Goal: Task Accomplishment & Management: Complete application form

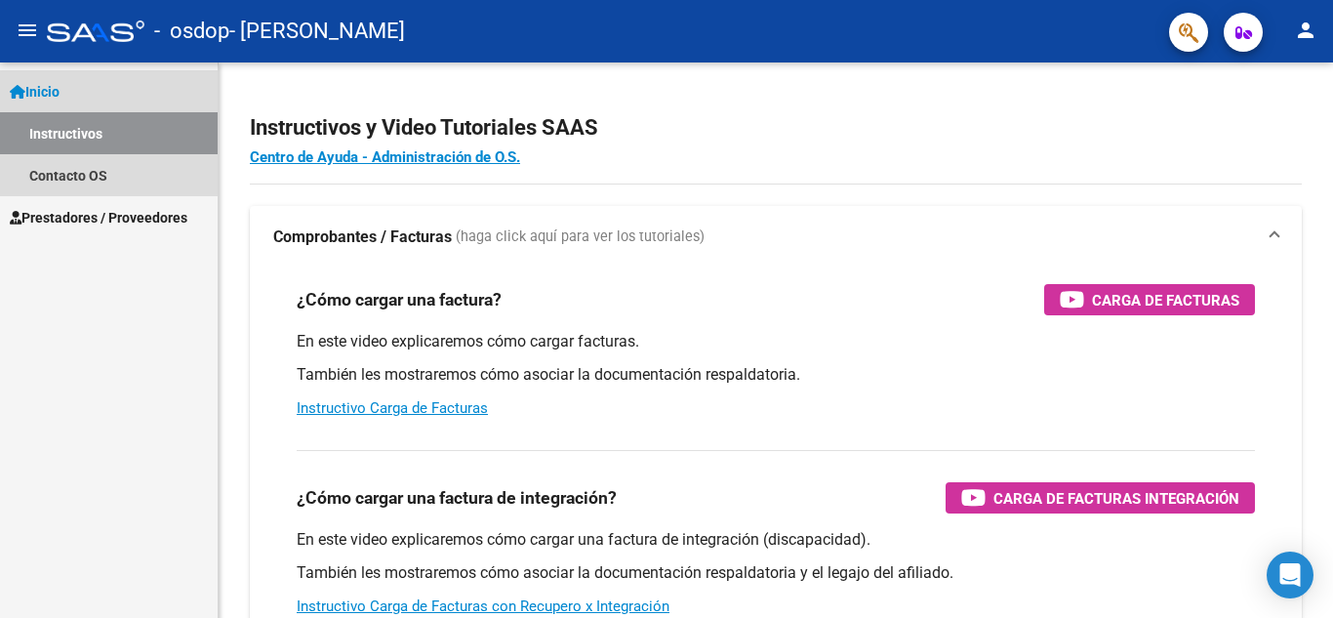
click at [60, 89] on span "Inicio" at bounding box center [35, 91] width 50 height 21
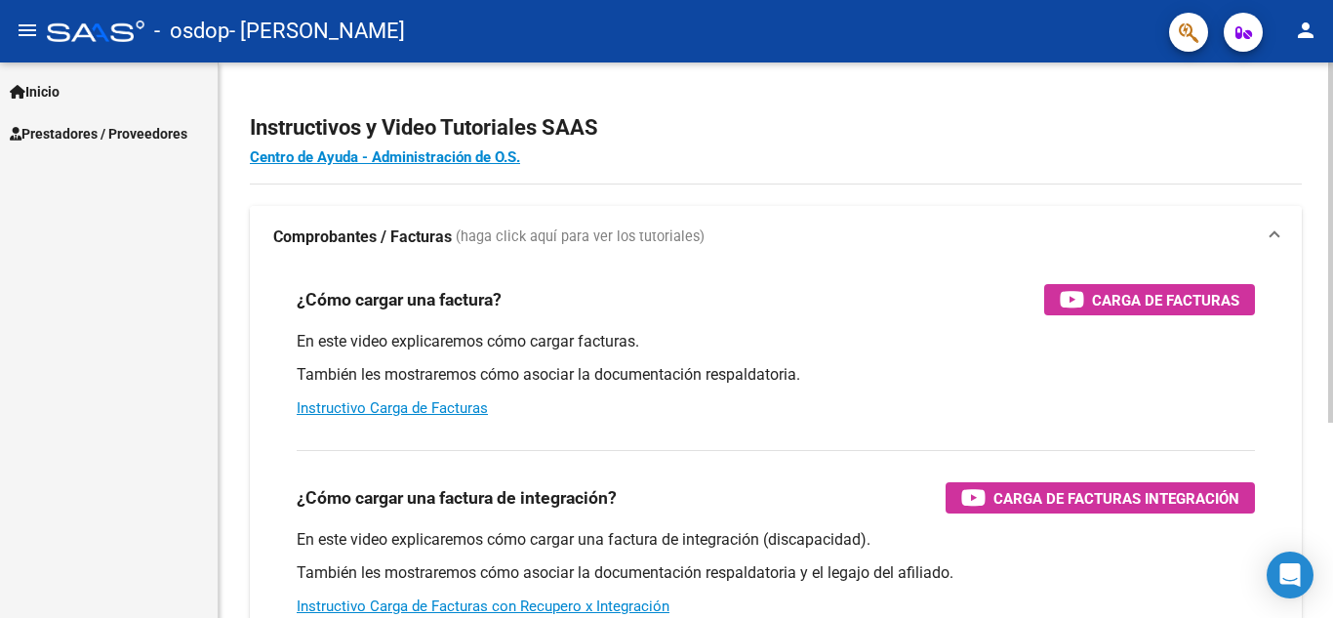
click at [419, 243] on strong "Comprobantes / Facturas" at bounding box center [362, 236] width 179 height 21
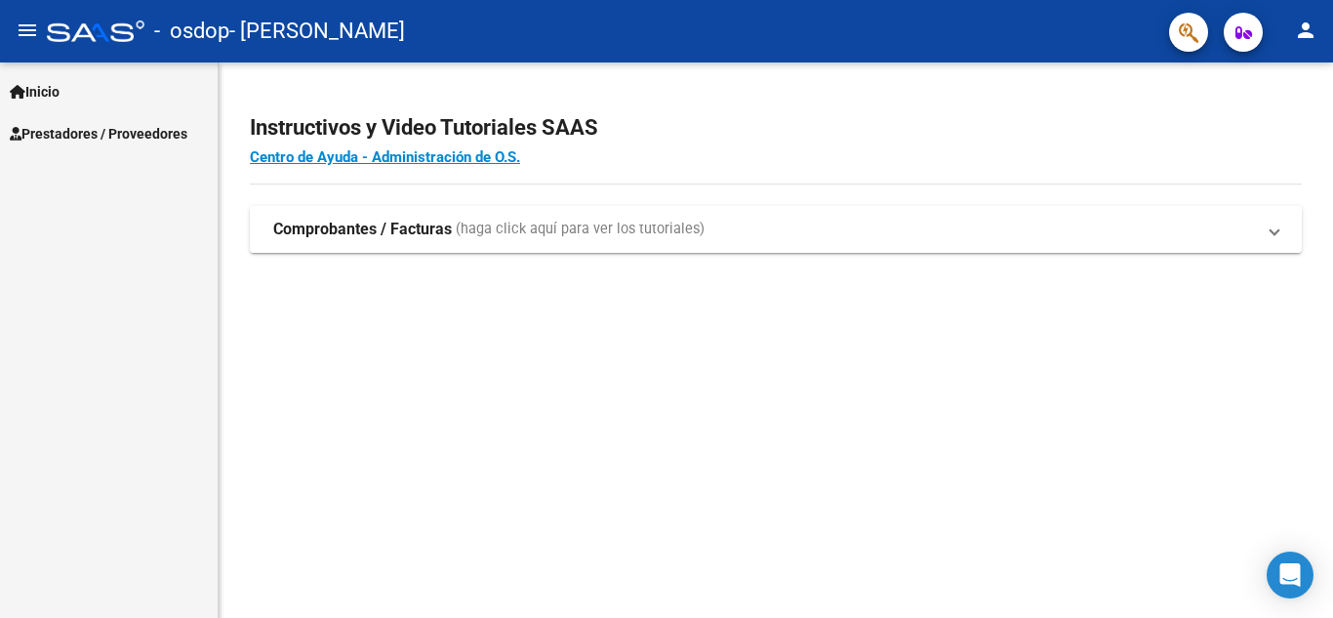
click at [419, 243] on mat-expansion-panel-header "Comprobantes / Facturas (haga click aquí para ver los tutoriales)" at bounding box center [776, 229] width 1052 height 47
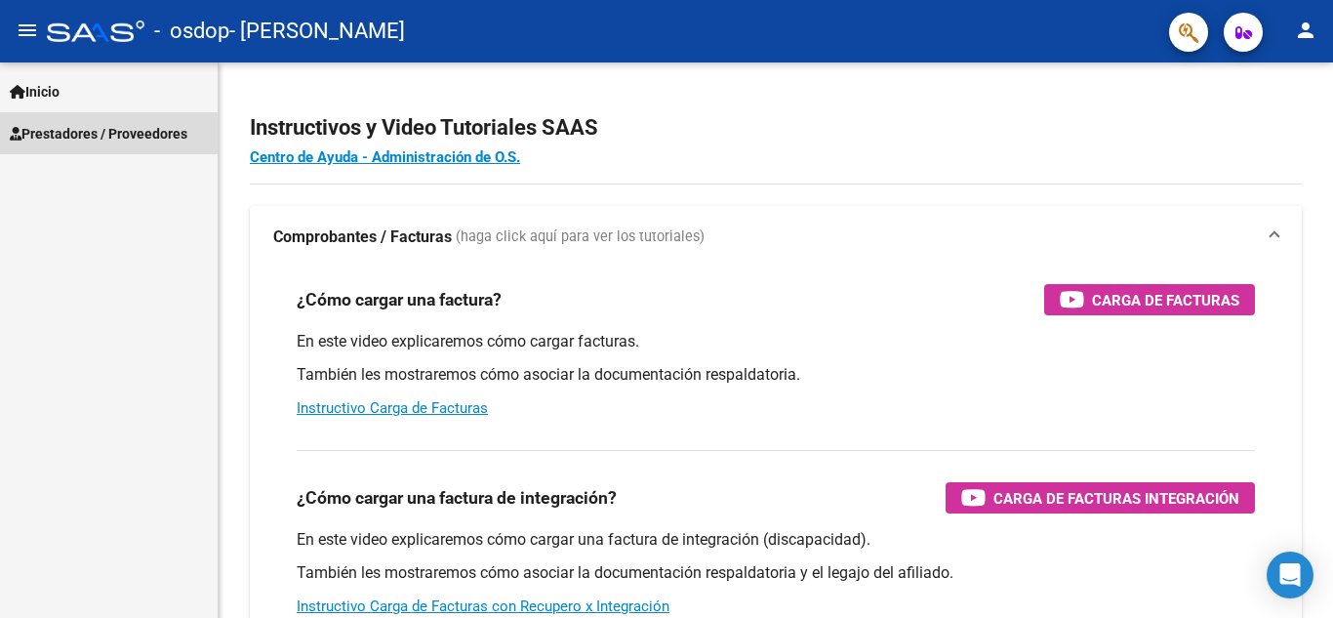
click at [23, 130] on span "Prestadores / Proveedores" at bounding box center [99, 133] width 178 height 21
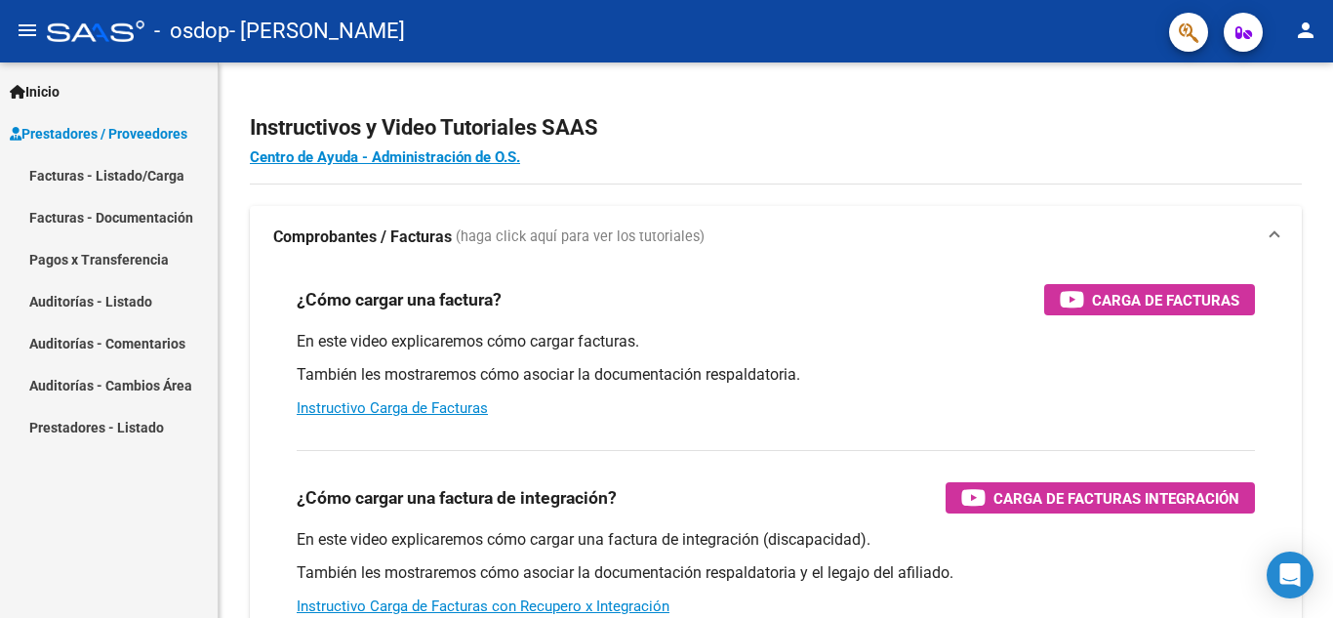
click at [63, 168] on link "Facturas - Listado/Carga" at bounding box center [109, 175] width 218 height 42
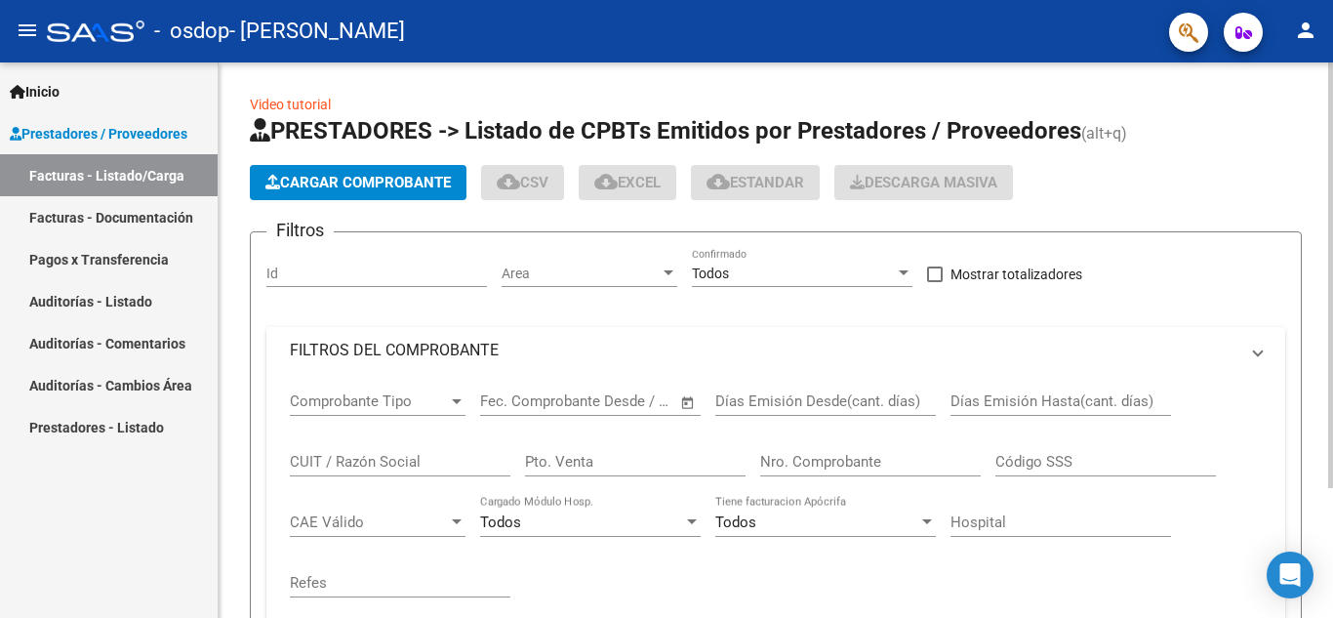
click at [359, 193] on button "Cargar Comprobante" at bounding box center [358, 182] width 217 height 35
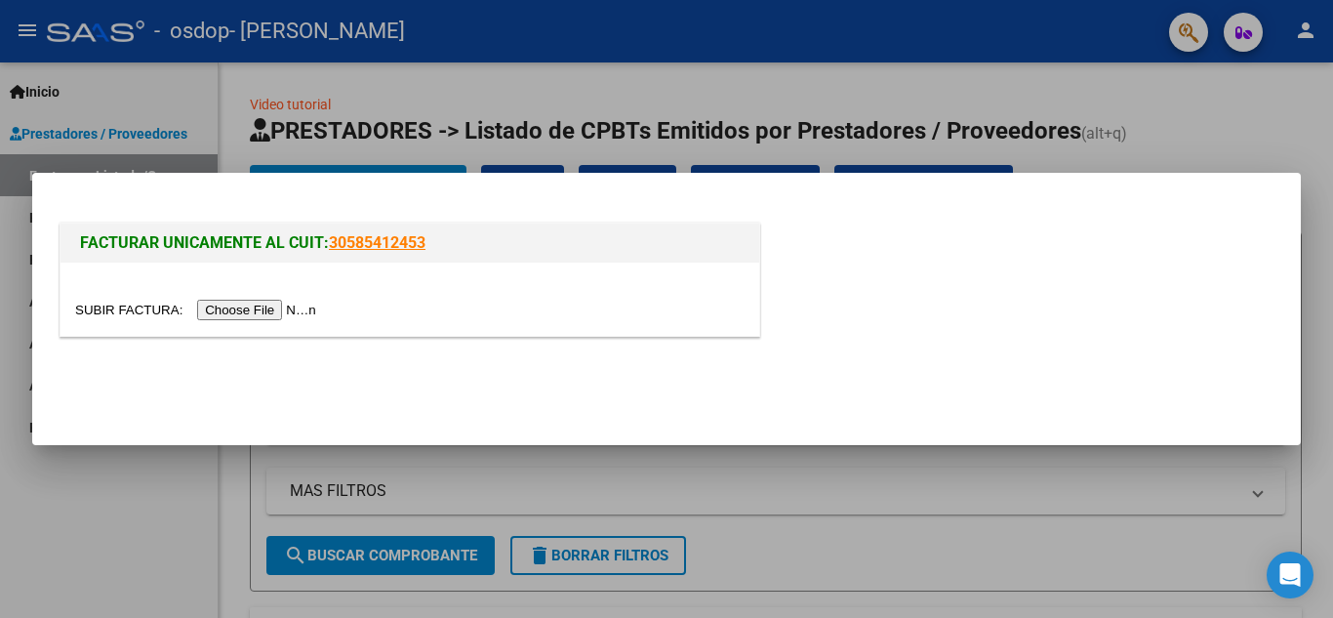
click at [237, 313] on input "file" at bounding box center [198, 310] width 247 height 20
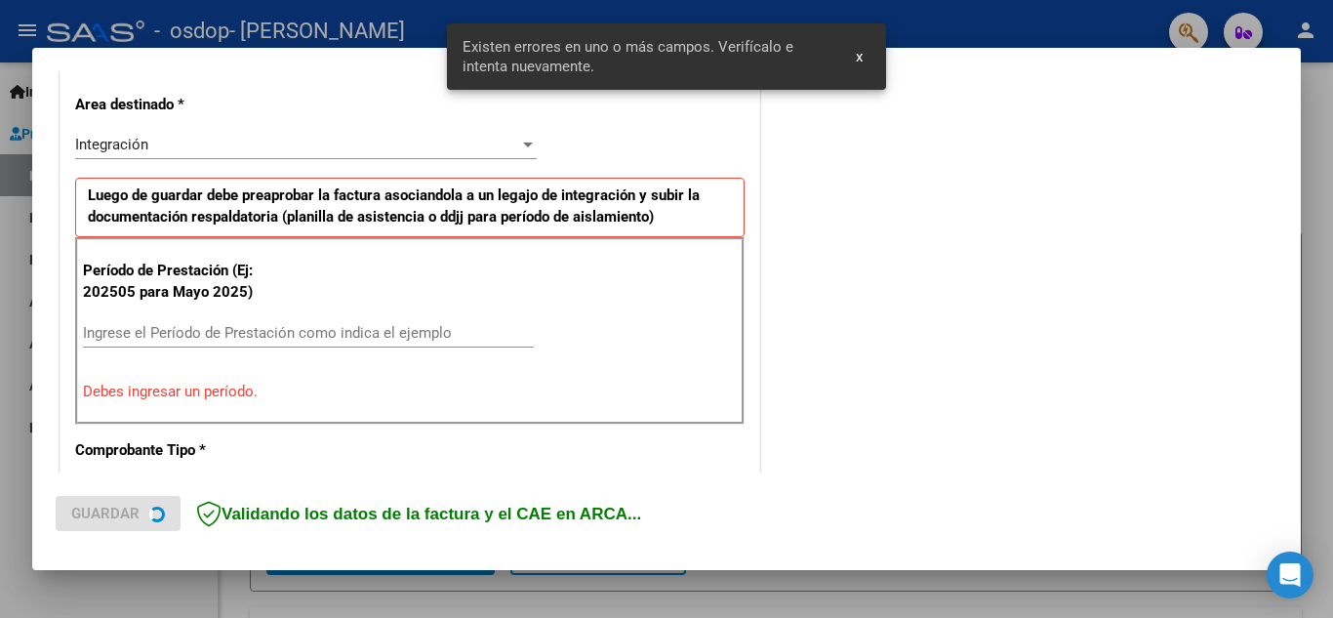
scroll to position [442, 0]
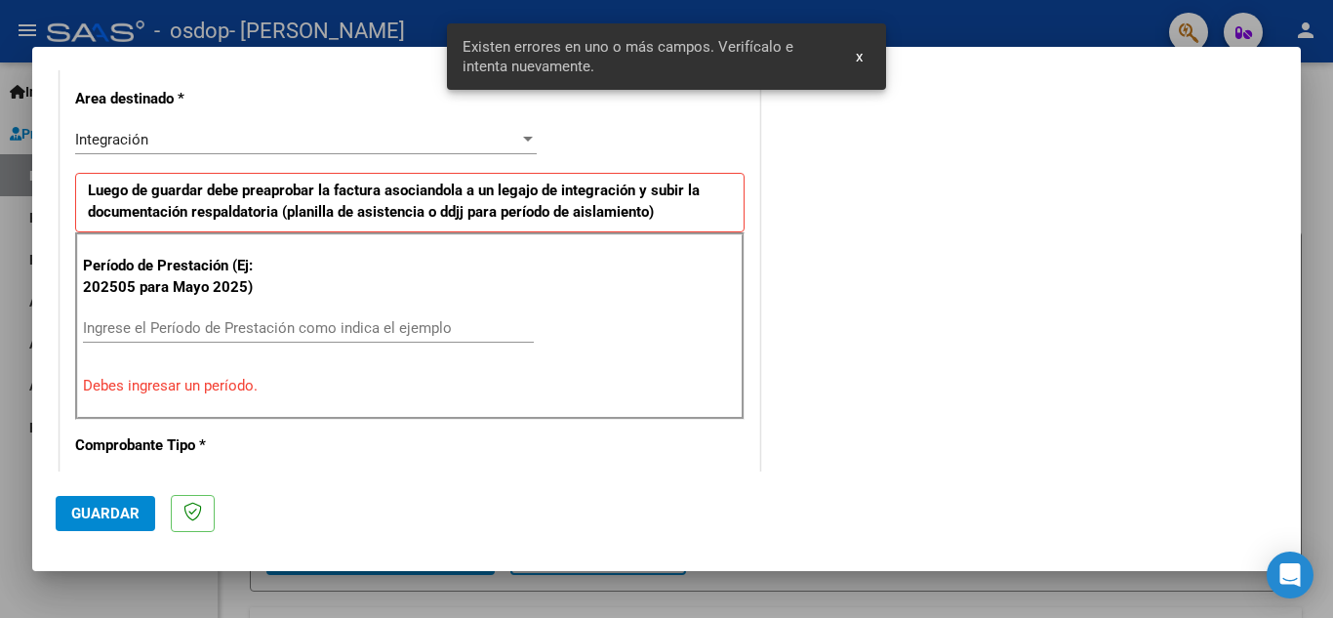
click at [245, 320] on input "Ingrese el Período de Prestación como indica el ejemplo" at bounding box center [308, 328] width 451 height 18
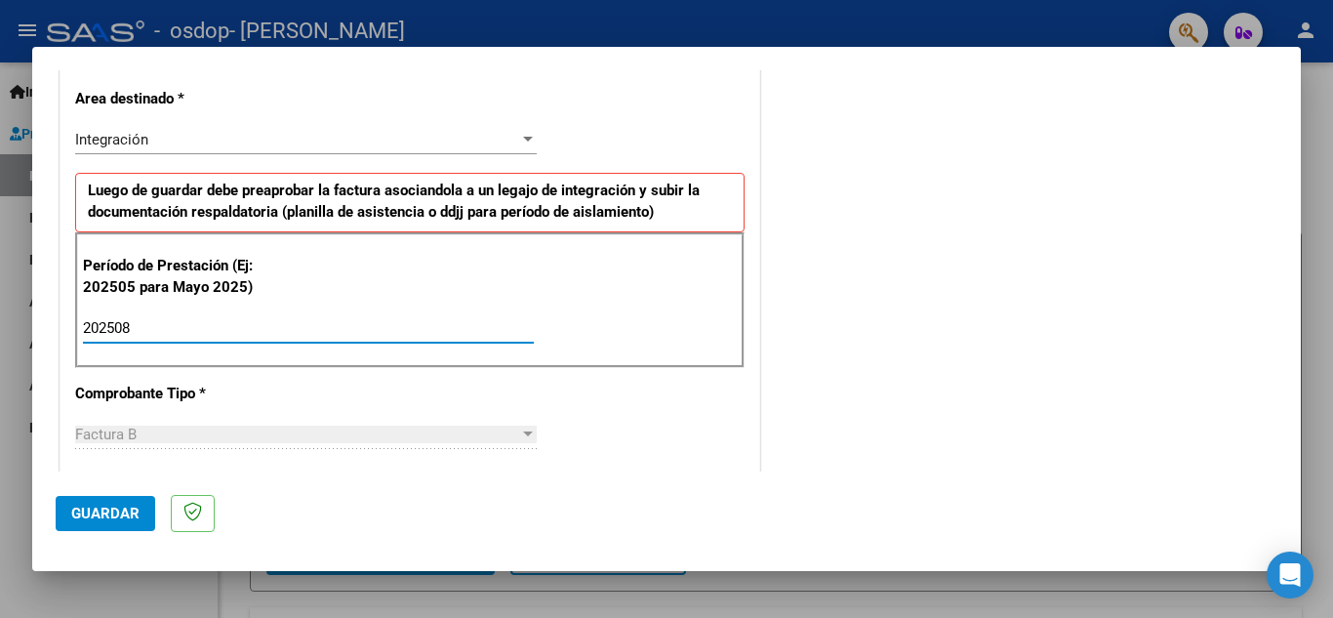
type input "202508"
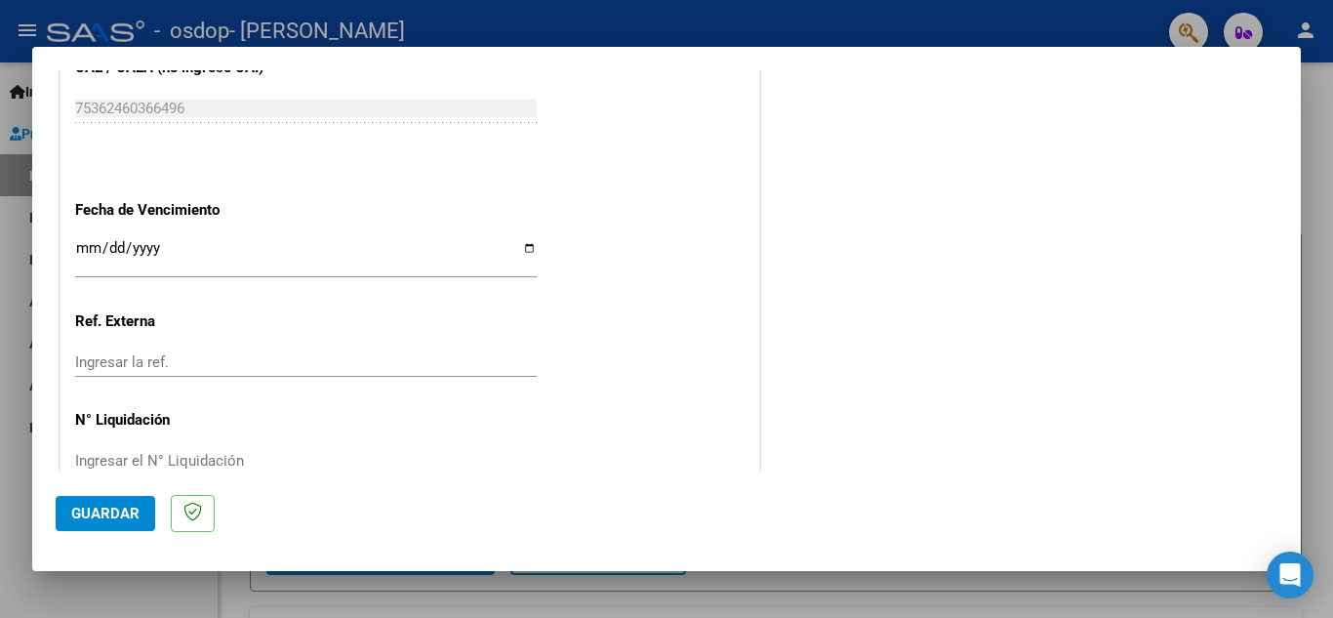
scroll to position [1317, 0]
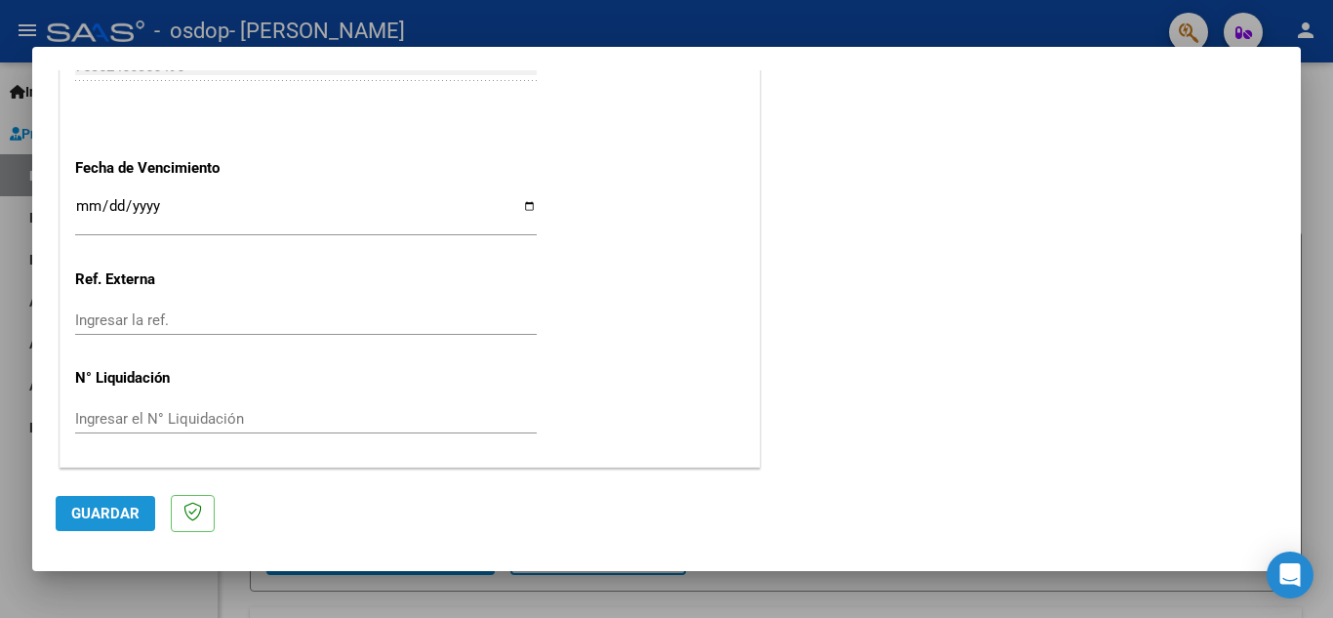
click at [139, 521] on button "Guardar" at bounding box center [106, 513] width 100 height 35
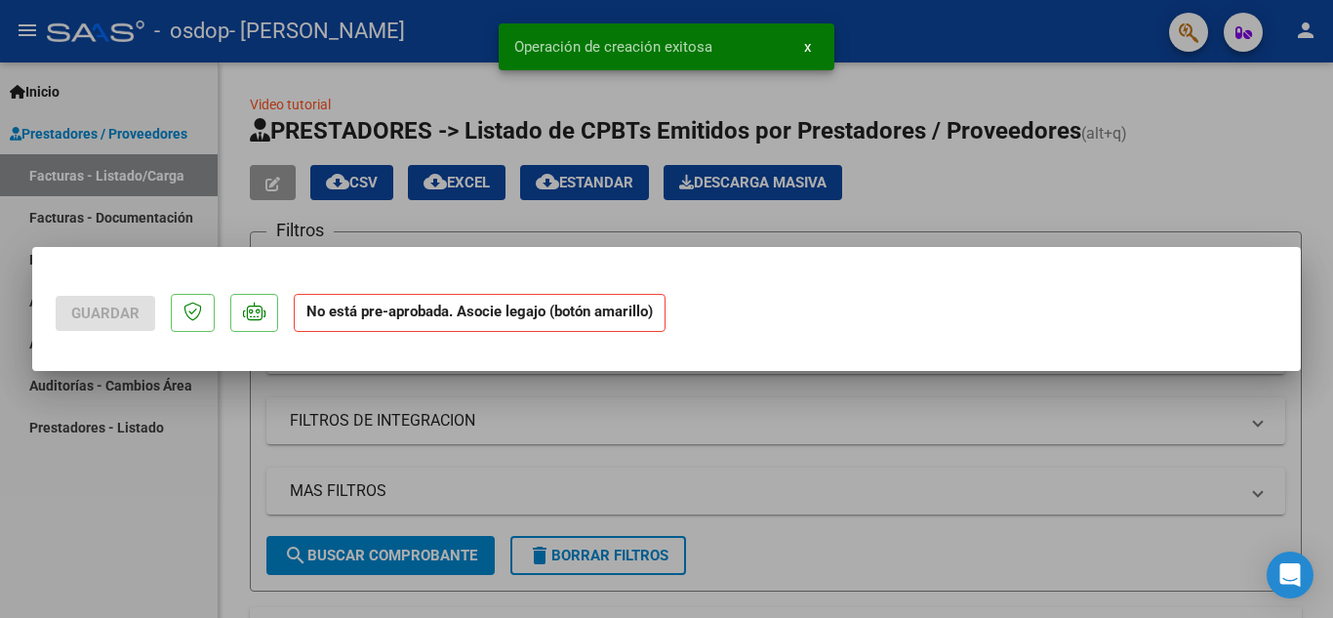
scroll to position [0, 0]
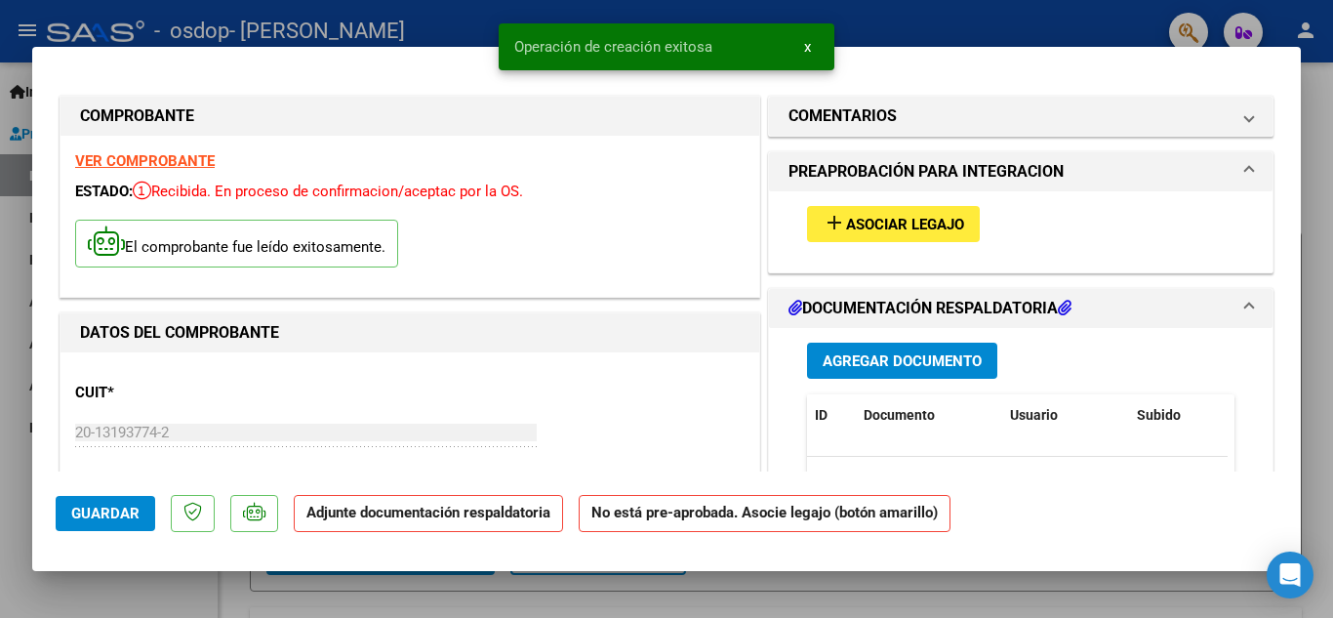
click at [903, 210] on button "add Asociar Legajo" at bounding box center [893, 224] width 173 height 36
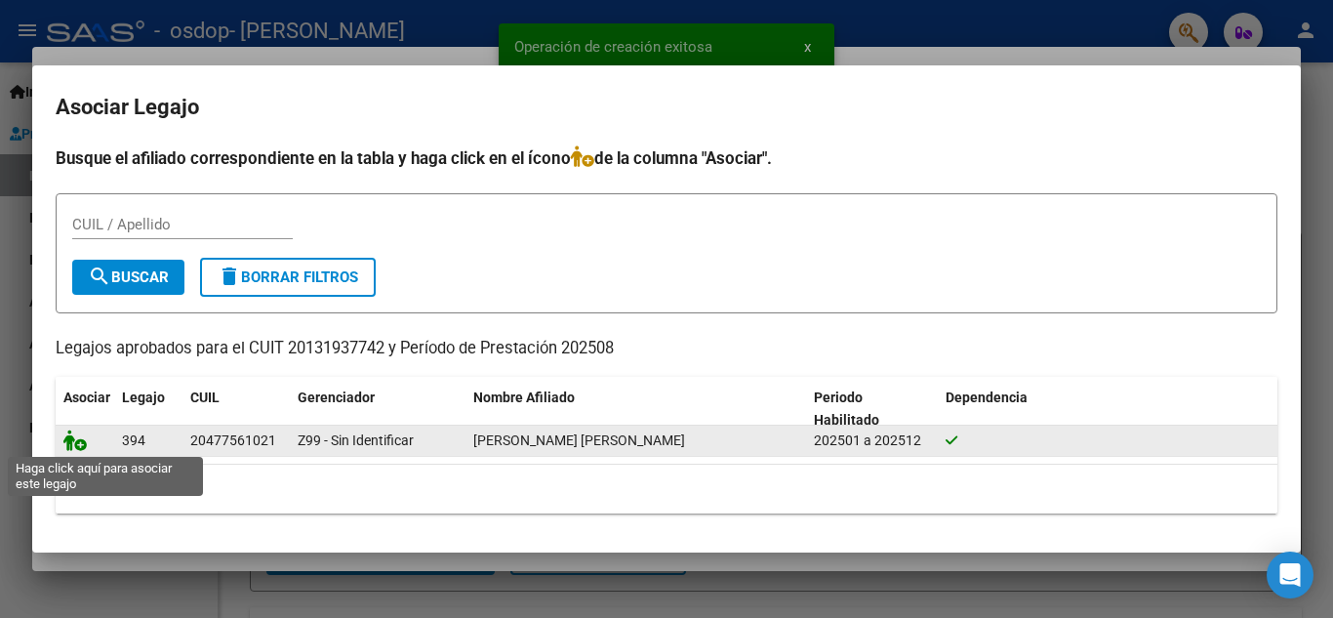
click at [64, 450] on icon at bounding box center [74, 439] width 23 height 21
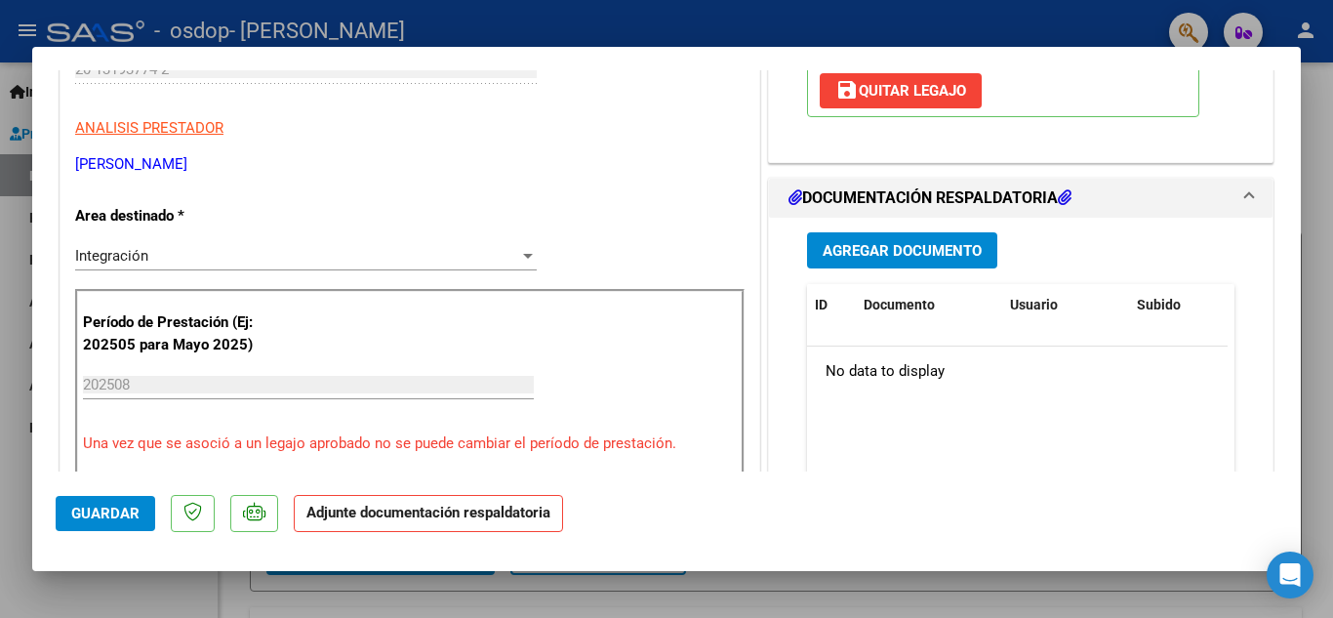
scroll to position [390, 0]
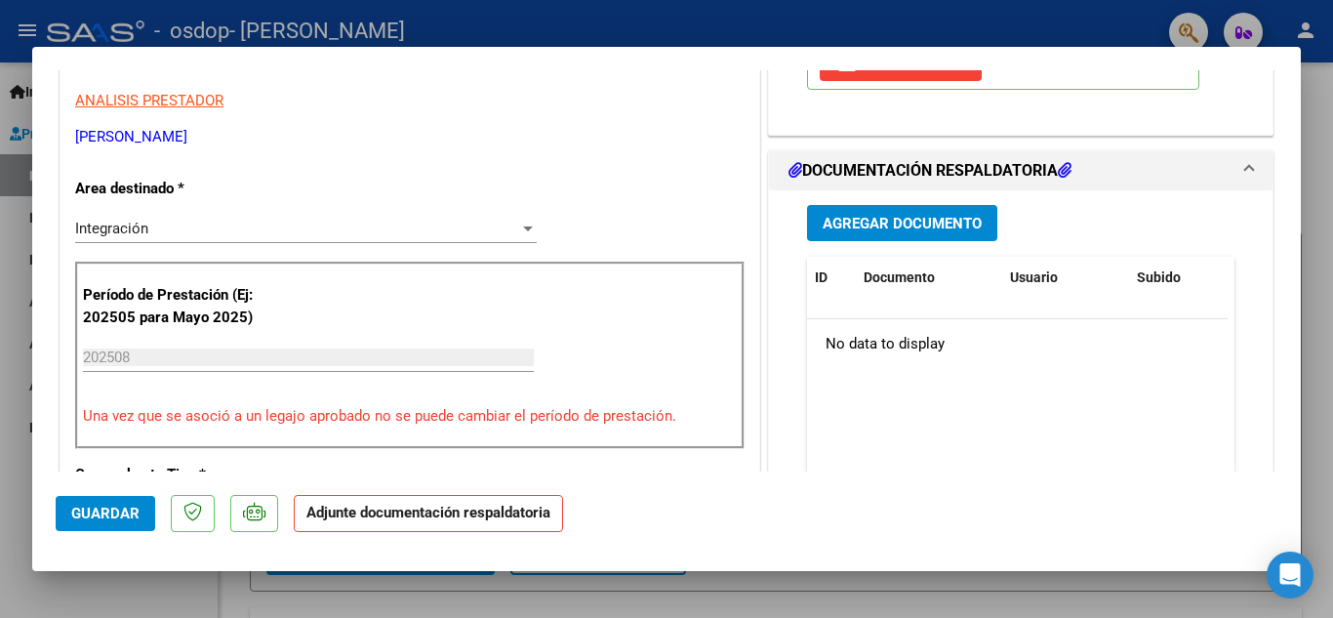
click at [445, 511] on strong "Adjunte documentación respaldatoria" at bounding box center [428, 513] width 244 height 18
click at [903, 226] on span "Agregar Documento" at bounding box center [902, 224] width 159 height 18
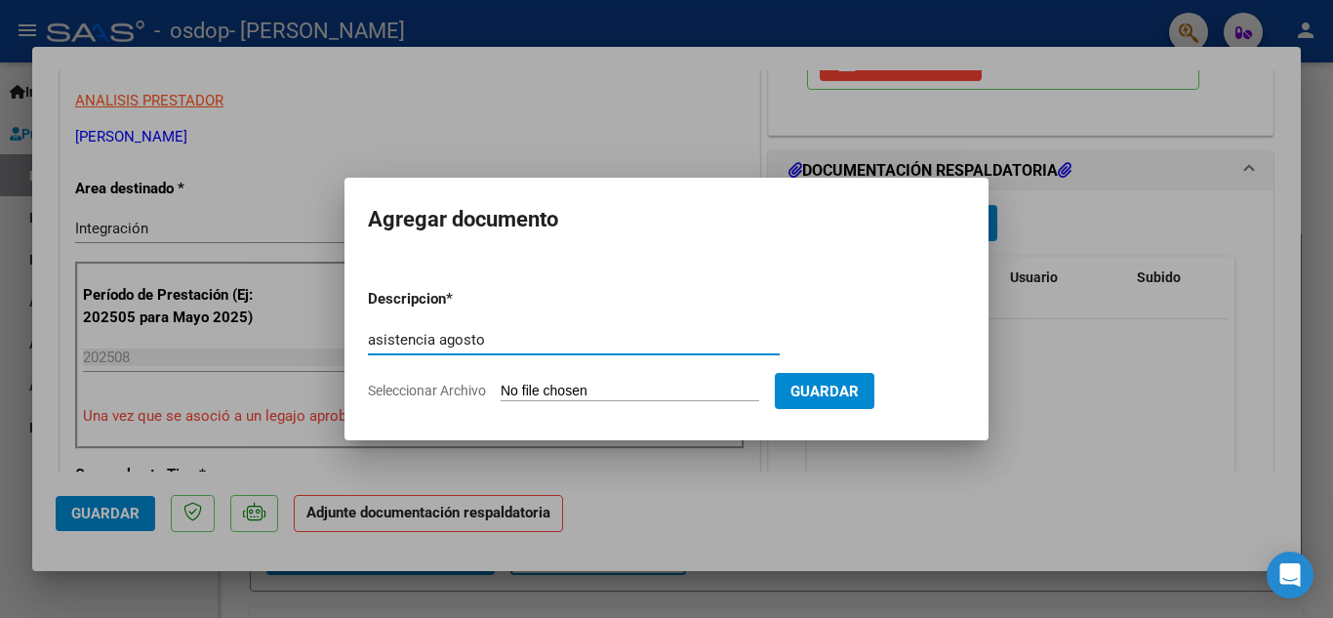
type input "asistencia agosto"
click at [611, 412] on form "Descripcion * asistencia agosto Escriba aquí una descripcion Seleccionar Archiv…" at bounding box center [666, 344] width 597 height 143
click at [797, 404] on button "Guardar" at bounding box center [825, 391] width 100 height 36
click at [615, 385] on input "Seleccionar Archivo" at bounding box center [630, 392] width 259 height 19
type input "C:\fakepath\[PERSON_NAME] (7).pdf"
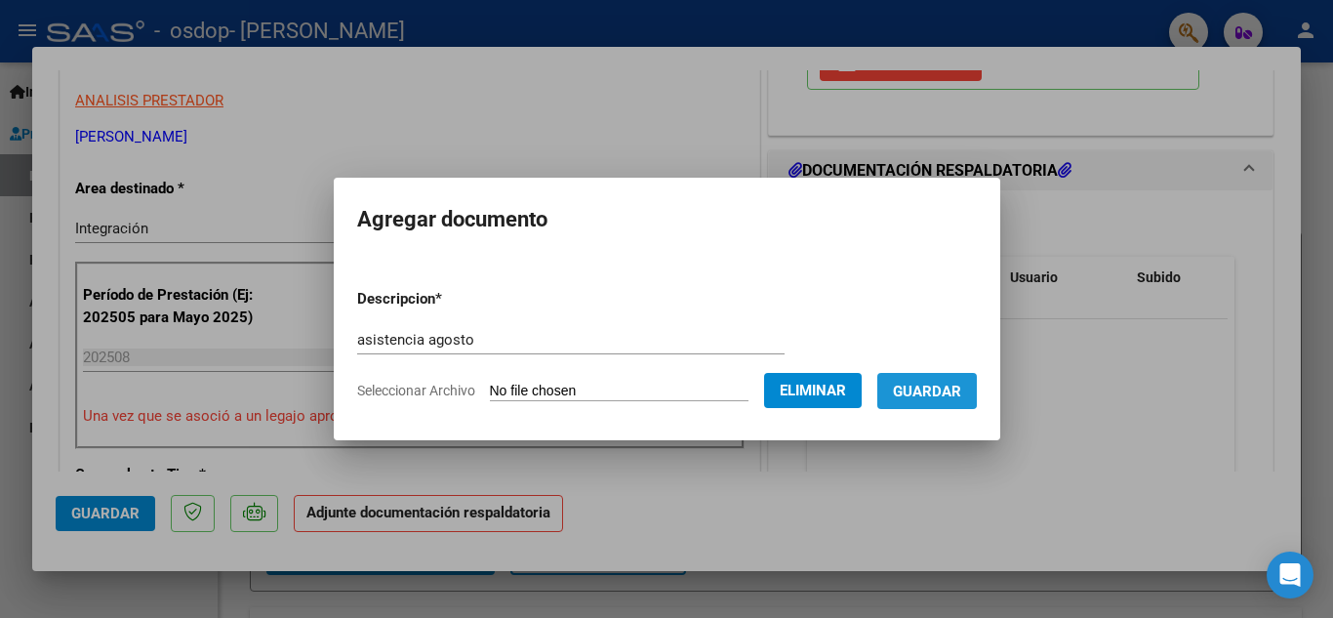
click at [917, 386] on span "Guardar" at bounding box center [927, 392] width 68 height 18
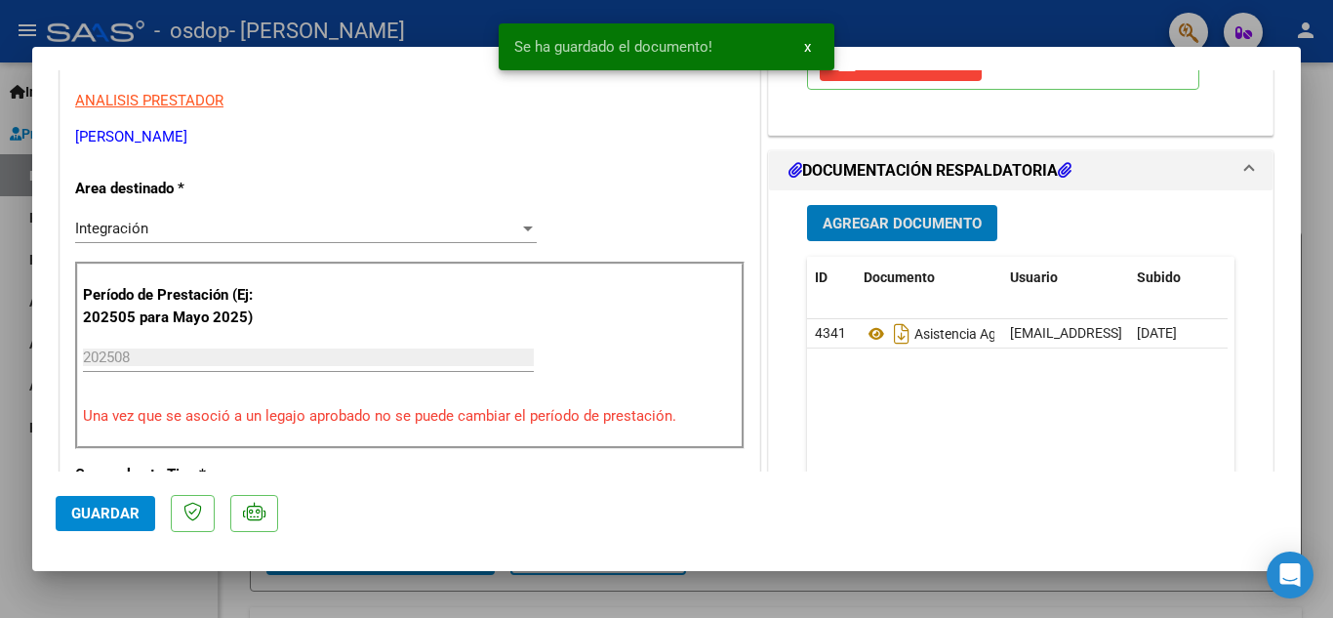
click at [68, 506] on button "Guardar" at bounding box center [106, 513] width 100 height 35
